Goal: Information Seeking & Learning: Learn about a topic

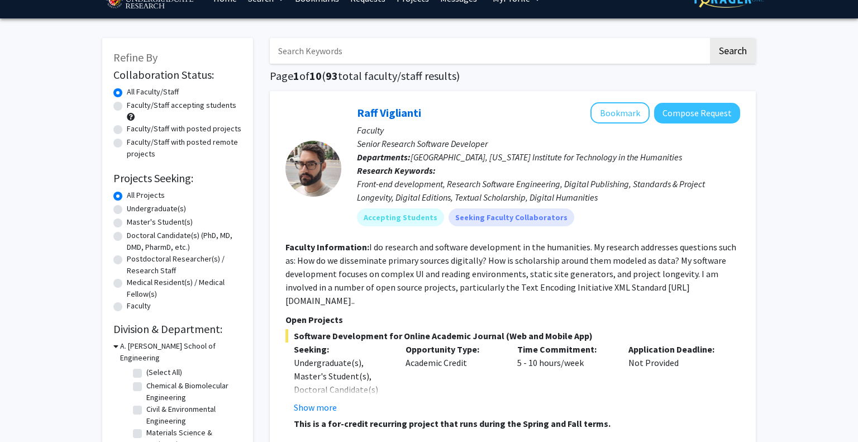
scroll to position [28, 0]
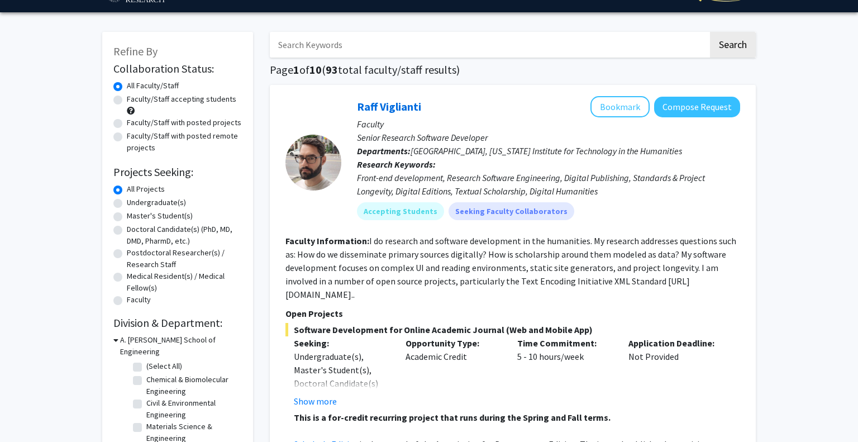
click at [168, 101] on label "Faculty/Staff accepting students" at bounding box center [182, 99] width 110 height 12
click at [134, 101] on input "Faculty/Staff accepting students" at bounding box center [130, 96] width 7 height 7
radio input "true"
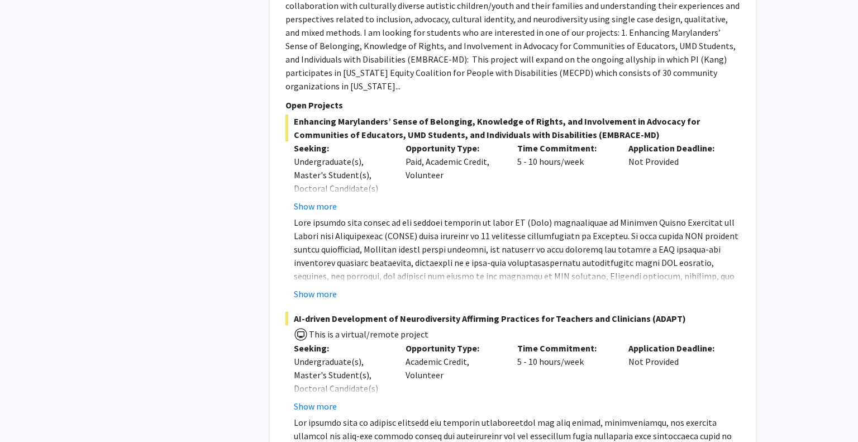
scroll to position [4964, 0]
click at [321, 287] on button "Show more" at bounding box center [315, 293] width 43 height 13
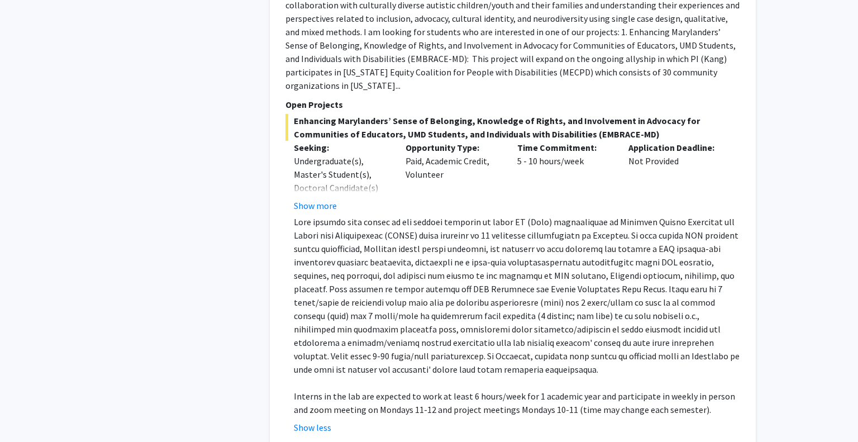
click at [309, 215] on p at bounding box center [517, 295] width 447 height 161
click at [306, 199] on button "Show more" at bounding box center [315, 205] width 43 height 13
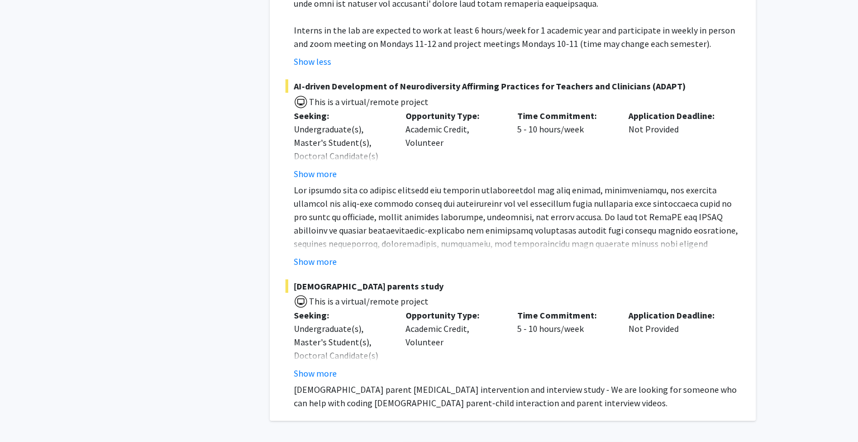
scroll to position [5387, 0]
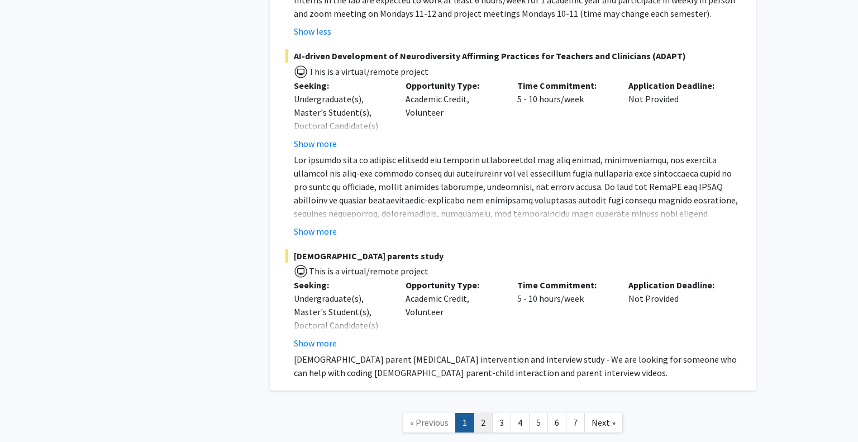
click at [482, 413] on link "2" at bounding box center [483, 423] width 19 height 20
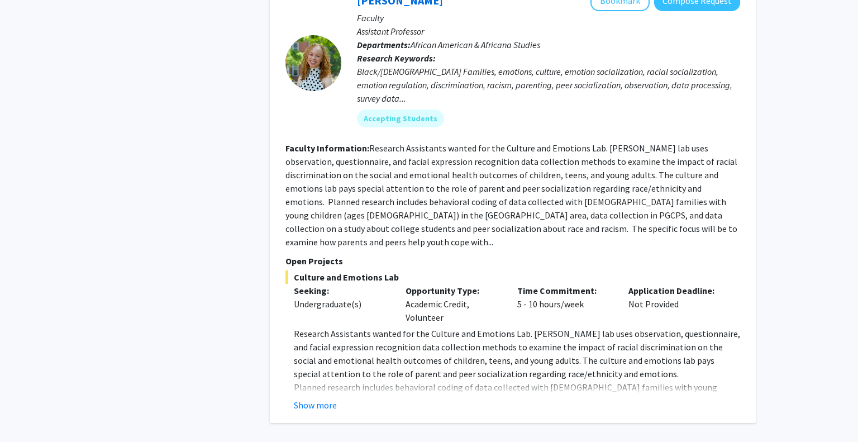
scroll to position [3794, 0]
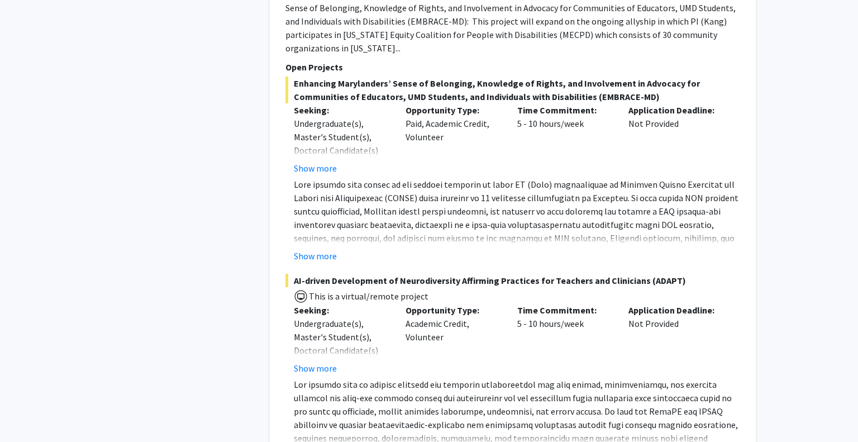
scroll to position [5003, 0]
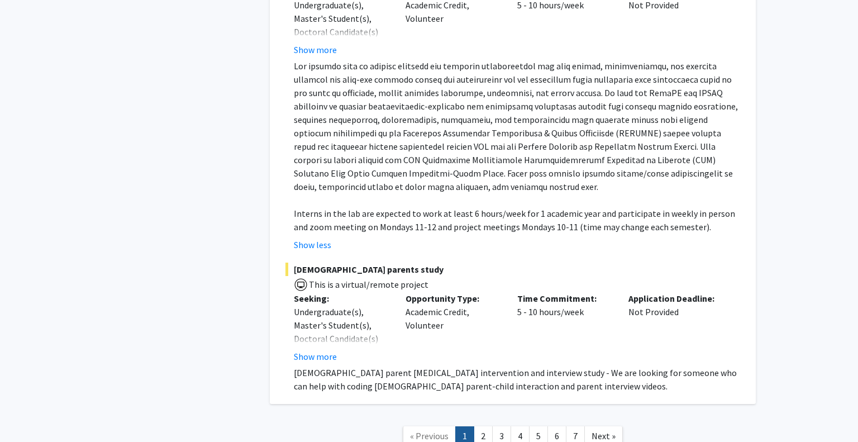
scroll to position [5321, 0]
click at [478, 425] on link "2" at bounding box center [483, 435] width 19 height 20
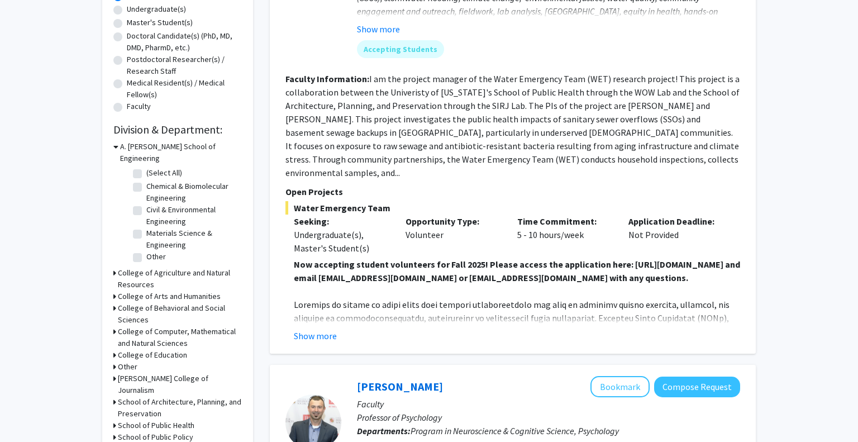
scroll to position [232, 0]
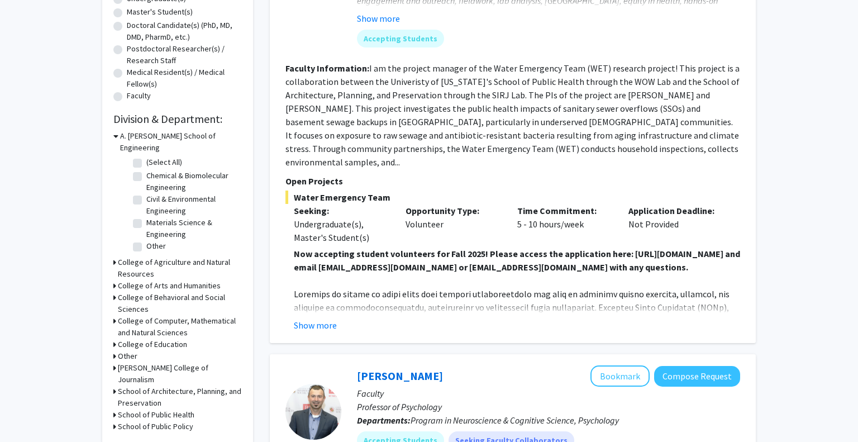
click at [162, 292] on h3 "College of Behavioral and Social Sciences" at bounding box center [180, 303] width 124 height 23
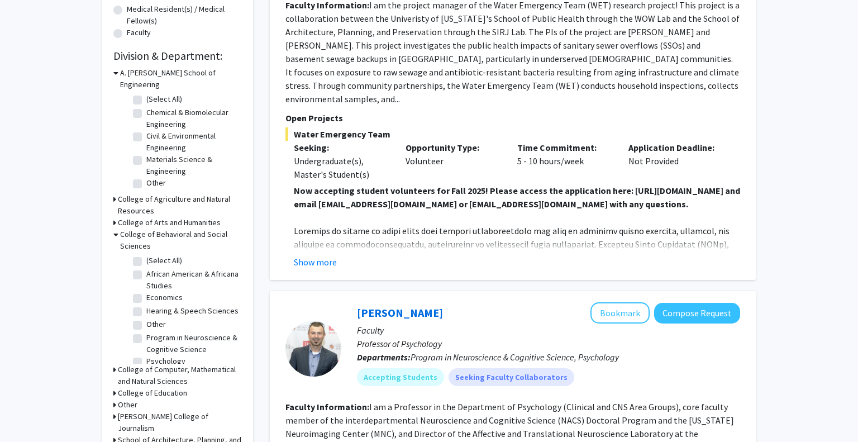
scroll to position [7, 0]
click at [146, 325] on label "Program in Neuroscience & Cognitive Science" at bounding box center [192, 336] width 93 height 23
click at [146, 325] on input "Program in Neuroscience & Cognitive Science" at bounding box center [149, 328] width 7 height 7
checkbox input "true"
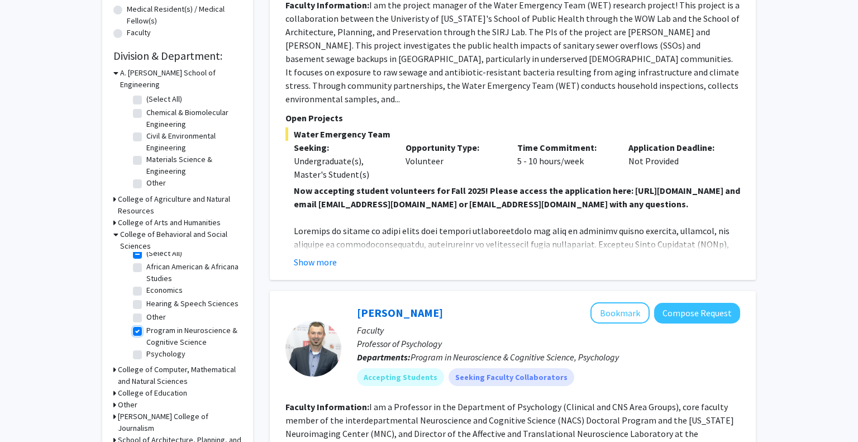
checkbox input "true"
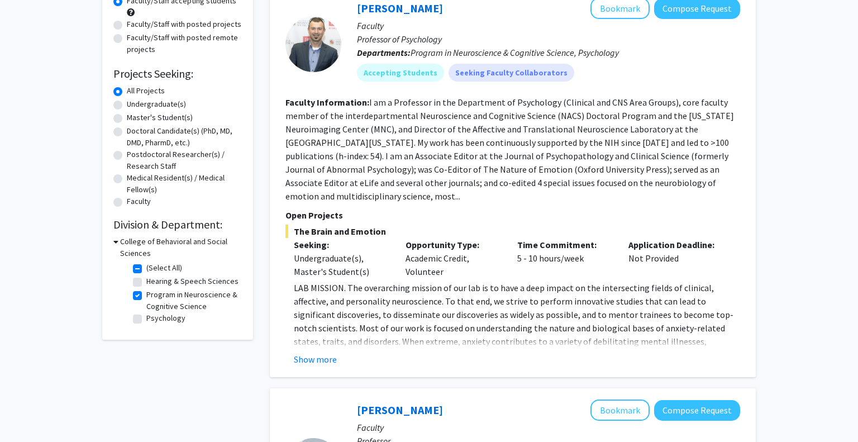
scroll to position [124, 0]
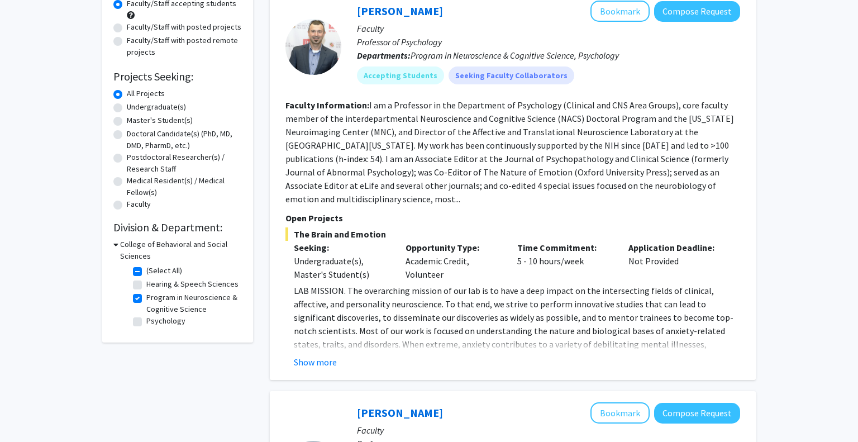
click at [146, 287] on label "Hearing & Speech Sciences" at bounding box center [192, 284] width 92 height 12
click at [146, 286] on input "Hearing & Speech Sciences" at bounding box center [149, 281] width 7 height 7
checkbox input "true"
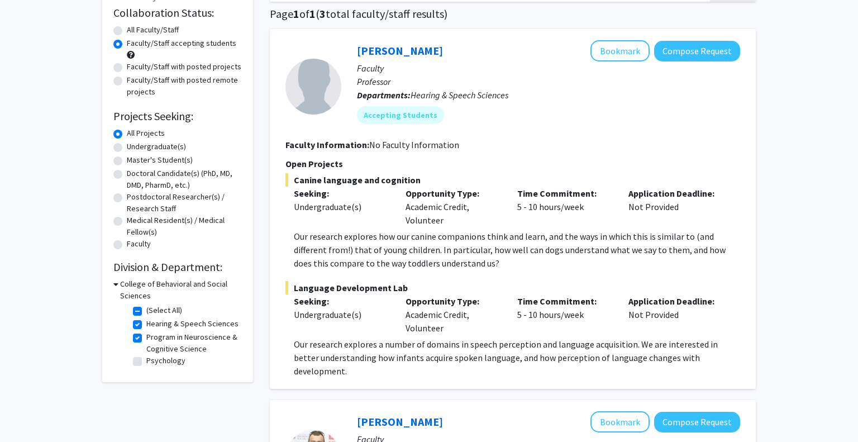
scroll to position [91, 0]
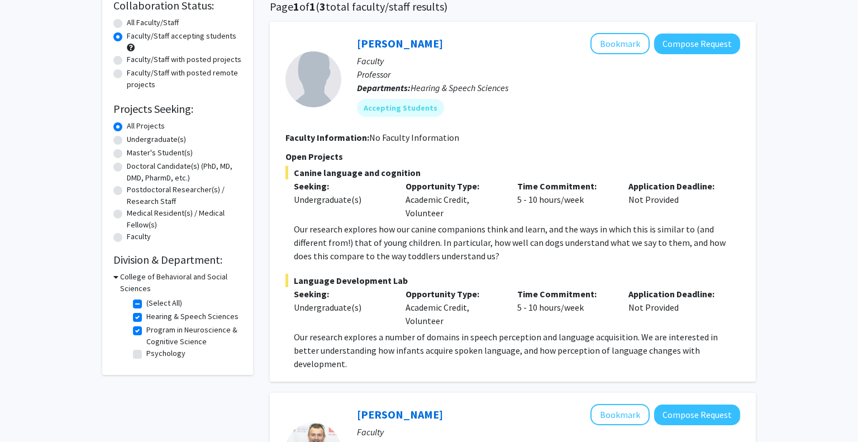
click at [146, 354] on label "Psychology" at bounding box center [165, 354] width 39 height 12
click at [146, 354] on input "Psychology" at bounding box center [149, 351] width 7 height 7
checkbox input "true"
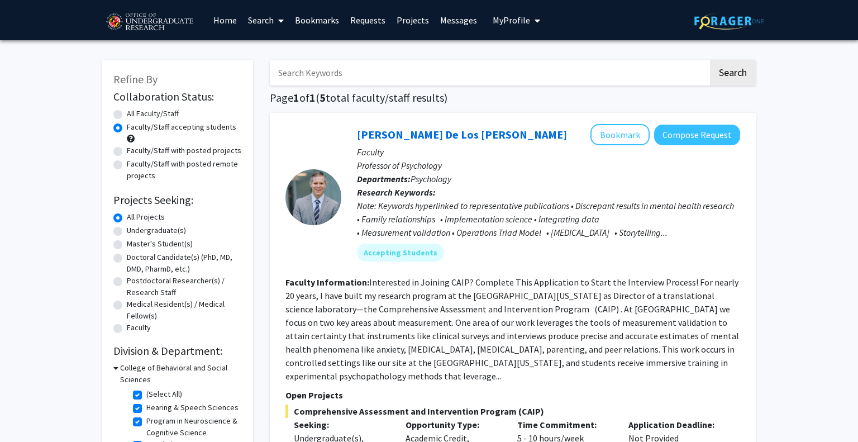
click at [116, 368] on icon at bounding box center [115, 368] width 5 height 12
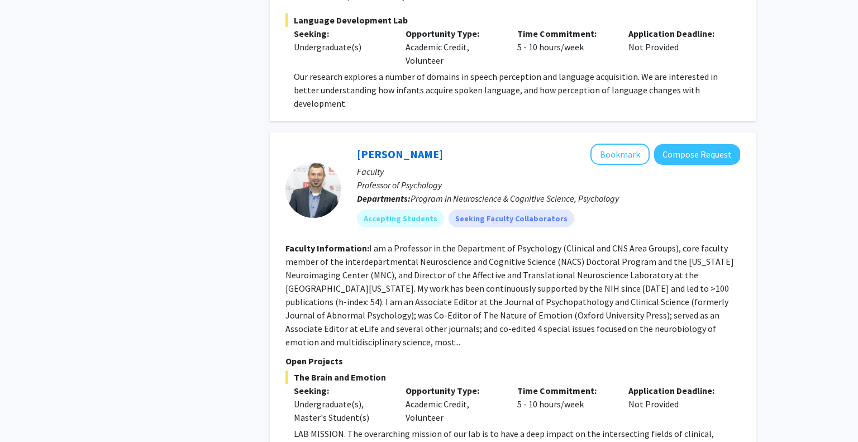
scroll to position [938, 0]
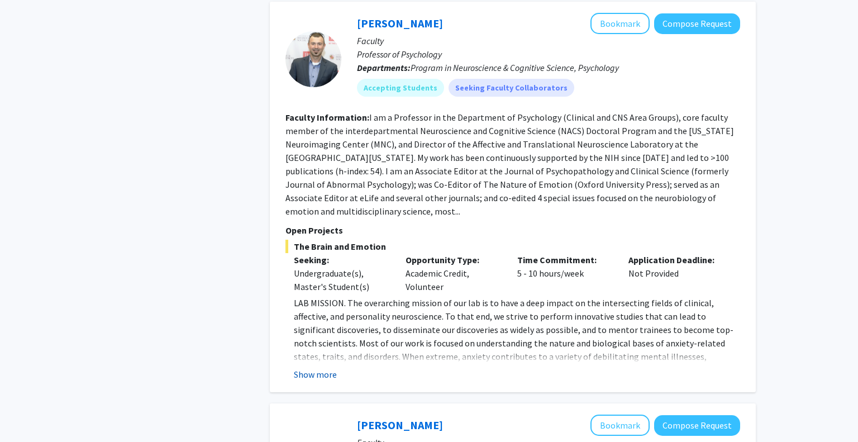
click at [302, 368] on button "Show more" at bounding box center [315, 374] width 43 height 13
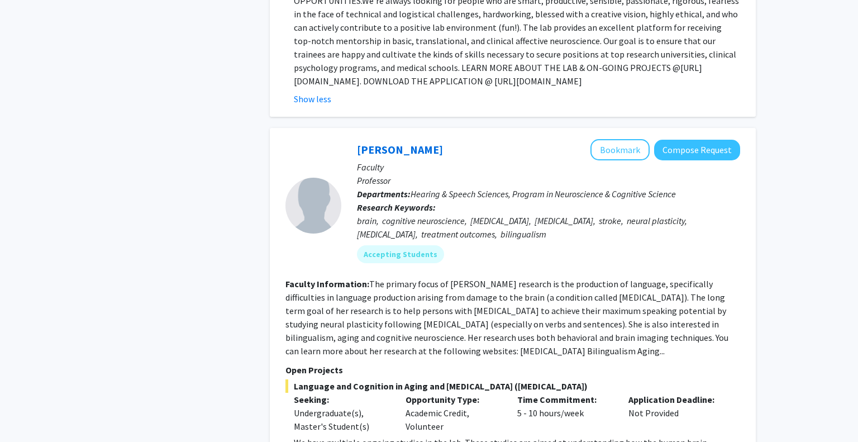
scroll to position [1367, 0]
